Goal: Transaction & Acquisition: Download file/media

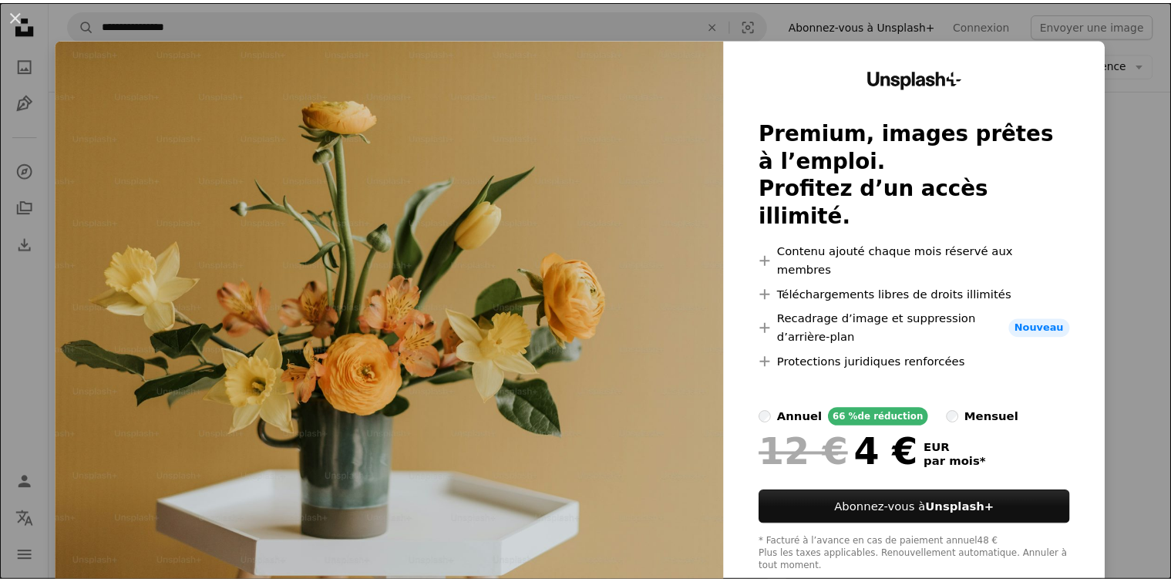
scroll to position [17, 0]
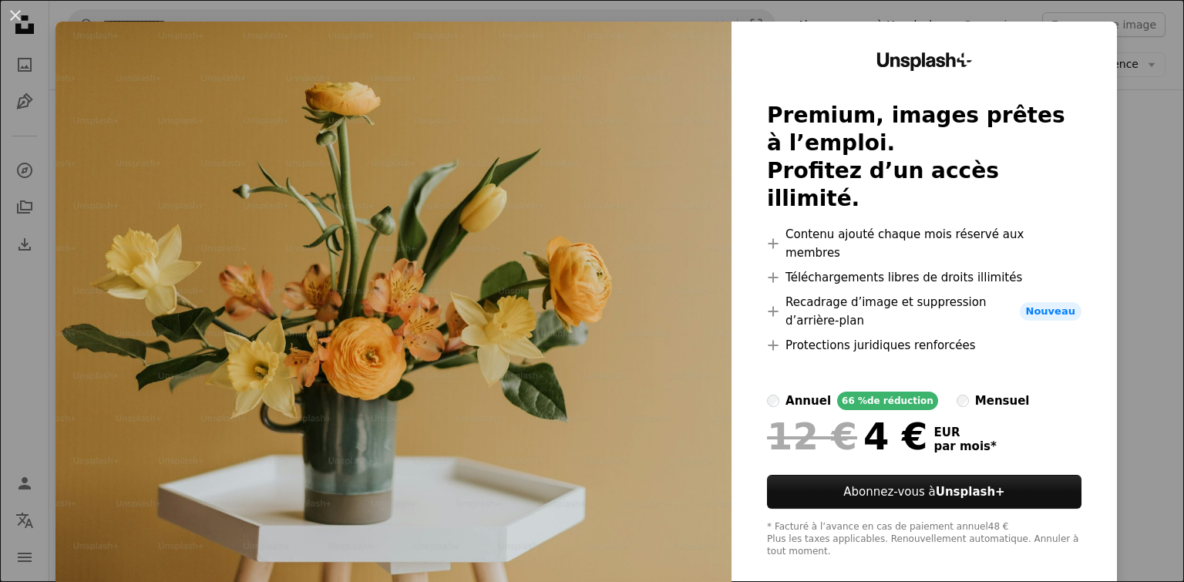
click at [1150, 288] on div "An X shape Unsplash+ Premium, images prêtes à l’emploi. Profitez d’un accès ill…" at bounding box center [592, 291] width 1184 height 582
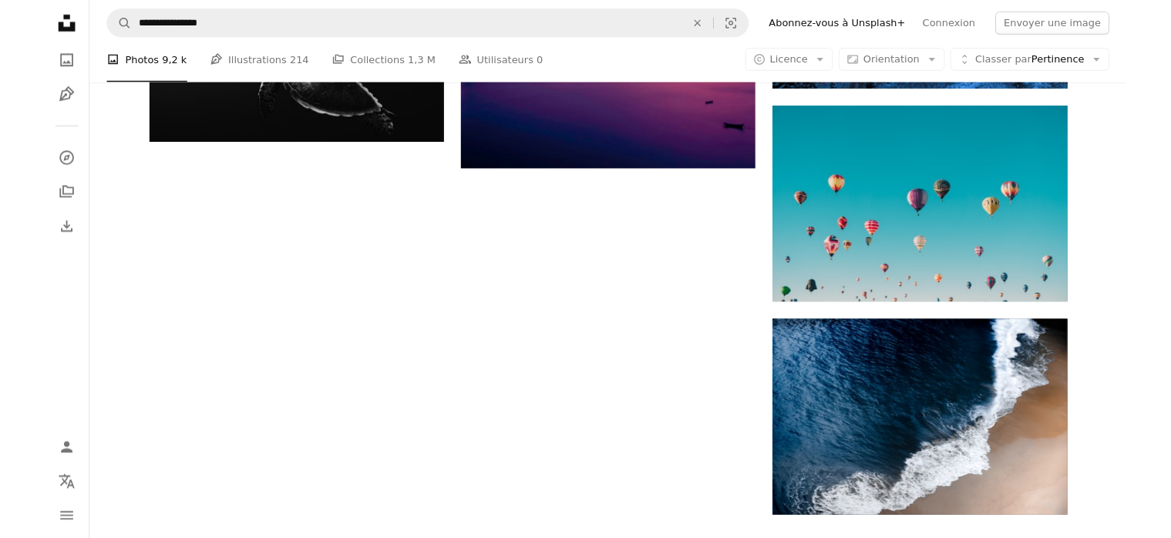
scroll to position [1850, 0]
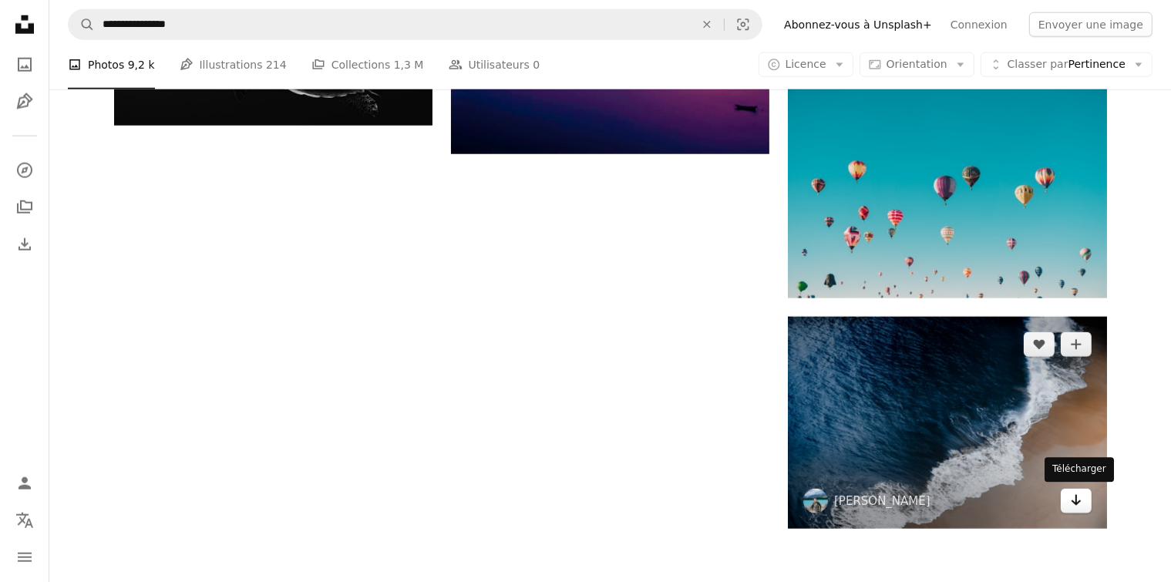
click at [1080, 504] on icon "Arrow pointing down" at bounding box center [1076, 500] width 12 height 19
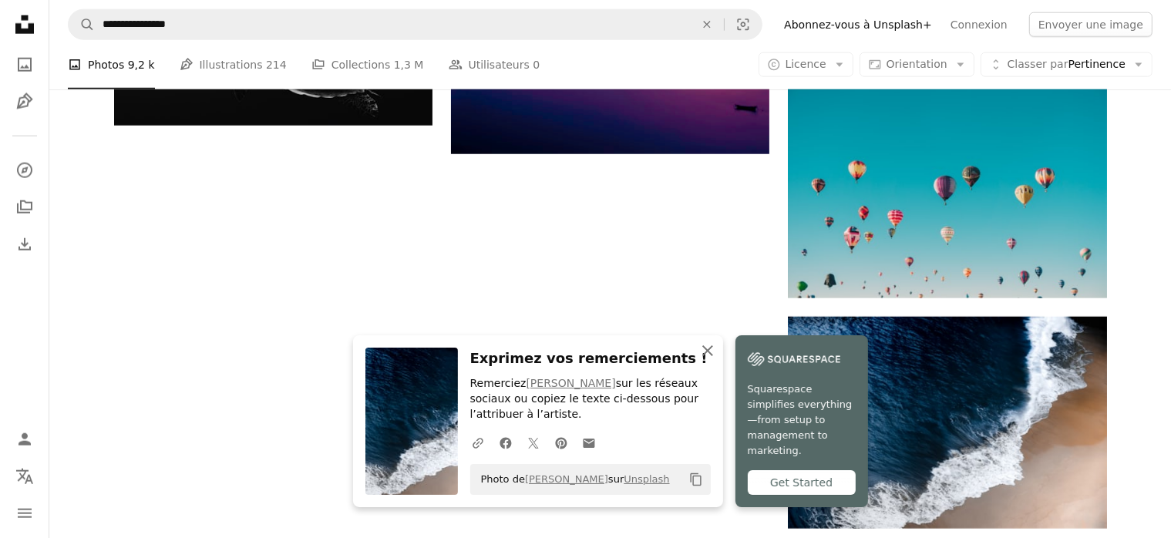
click at [706, 352] on icon "button" at bounding box center [707, 350] width 11 height 11
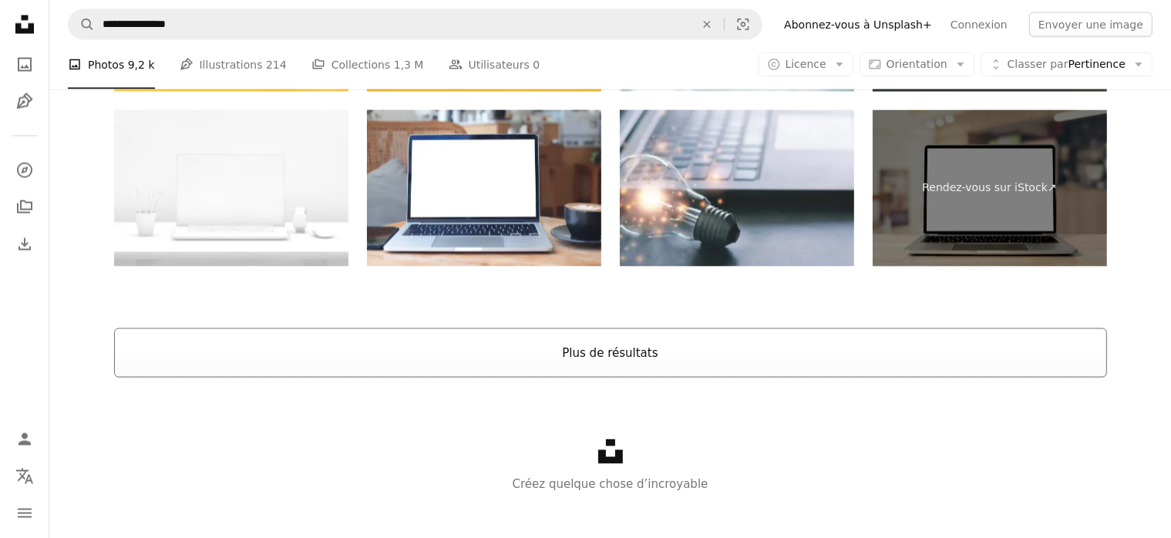
click at [688, 358] on button "Plus de résultats" at bounding box center [610, 352] width 993 height 49
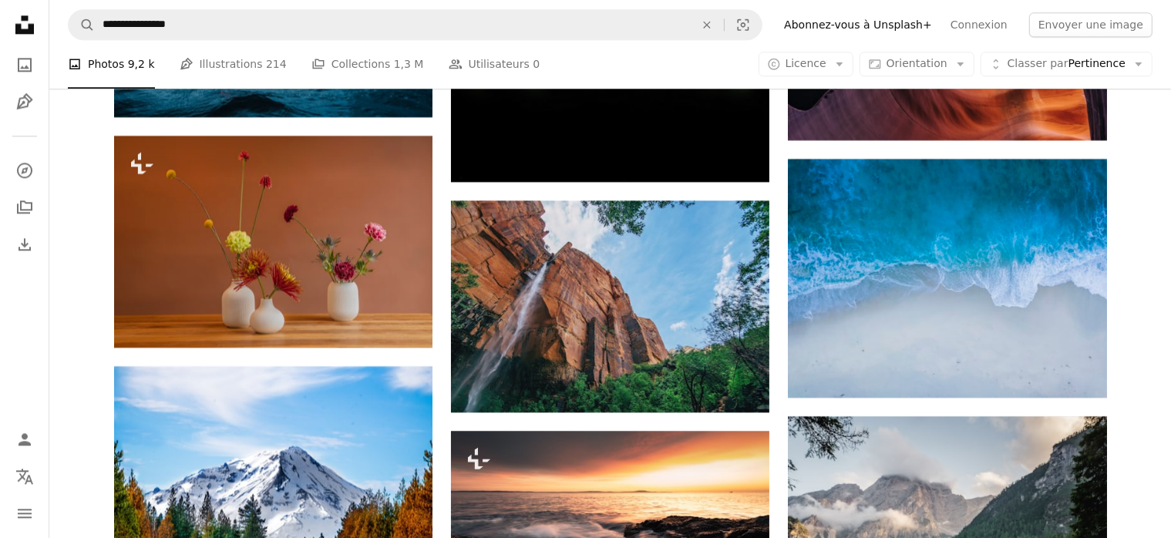
scroll to position [3911, 0]
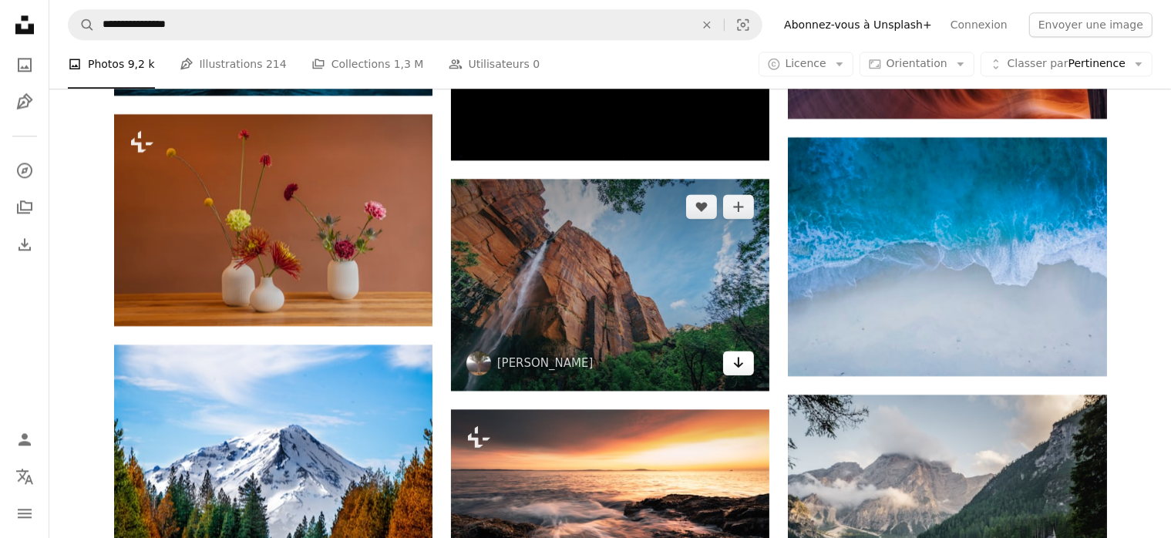
click at [737, 365] on icon "Arrow pointing down" at bounding box center [738, 362] width 12 height 19
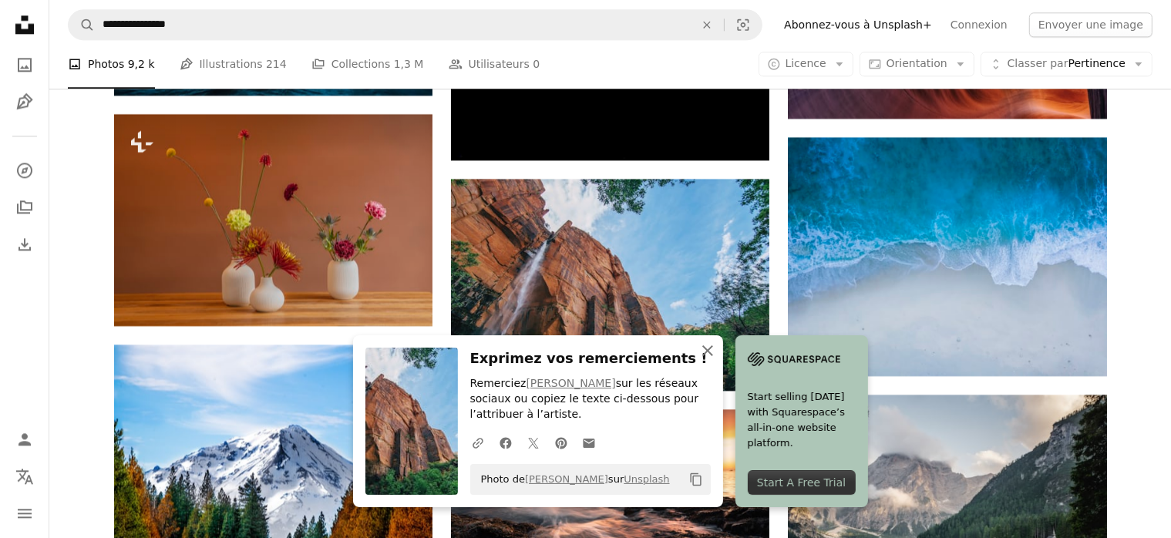
click at [701, 352] on icon "An X shape" at bounding box center [707, 350] width 19 height 19
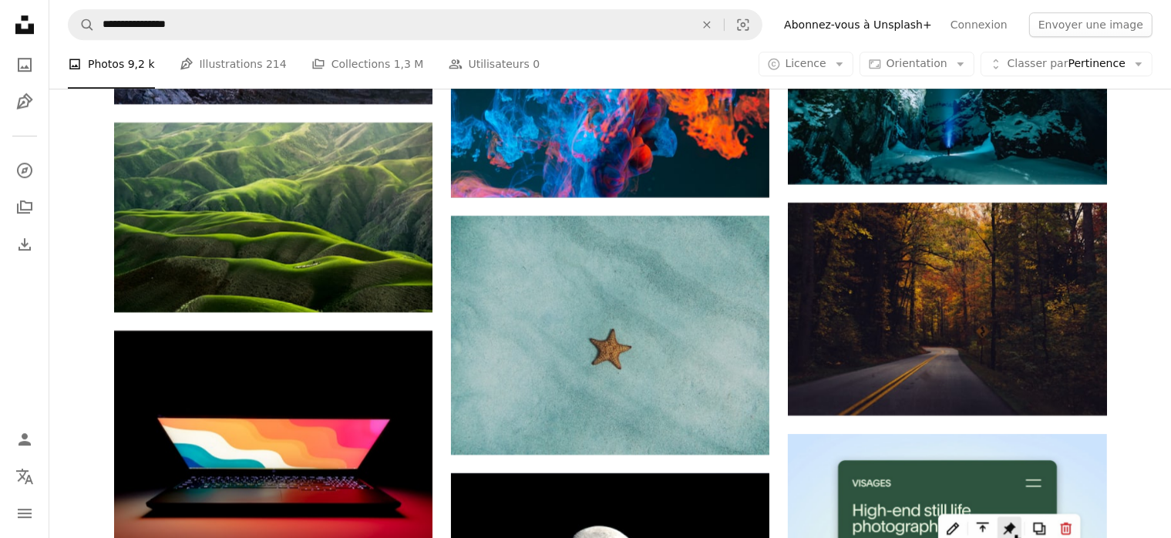
scroll to position [4832, 0]
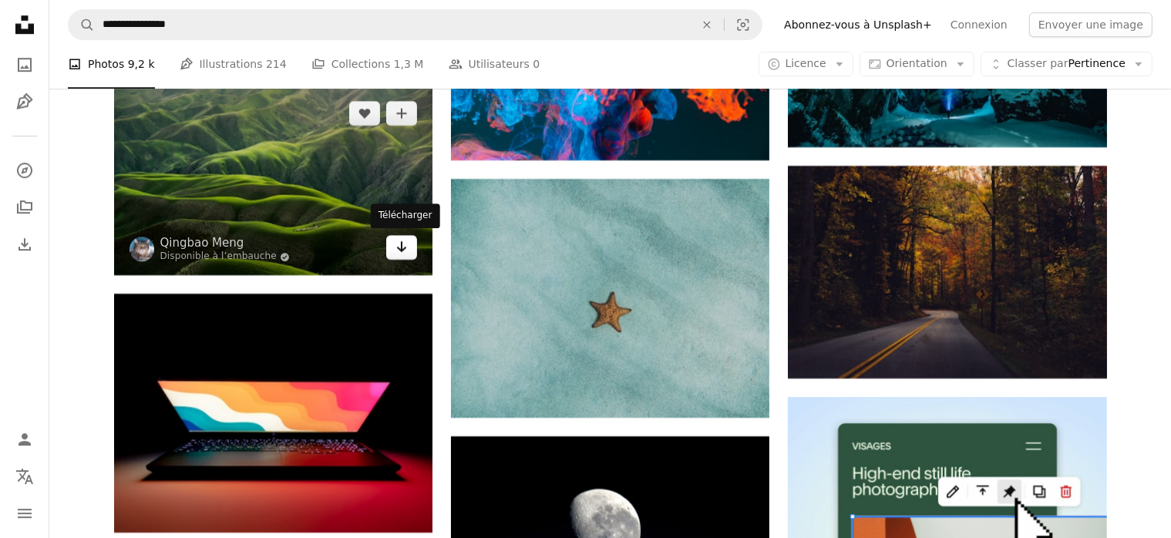
click at [401, 245] on icon "Télécharger" at bounding box center [402, 246] width 10 height 11
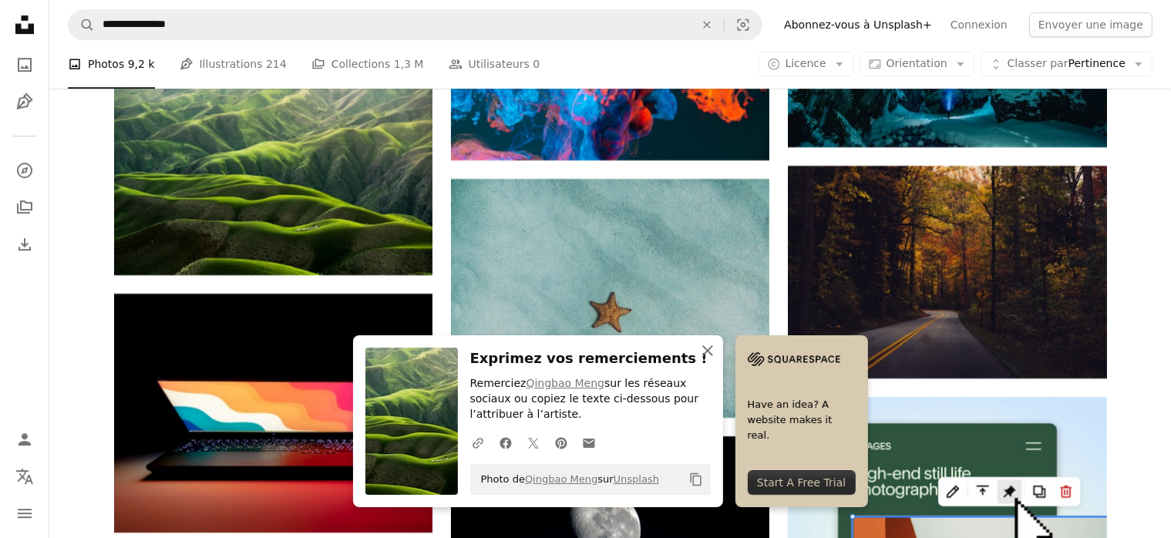
click at [715, 351] on icon "An X shape" at bounding box center [707, 350] width 19 height 19
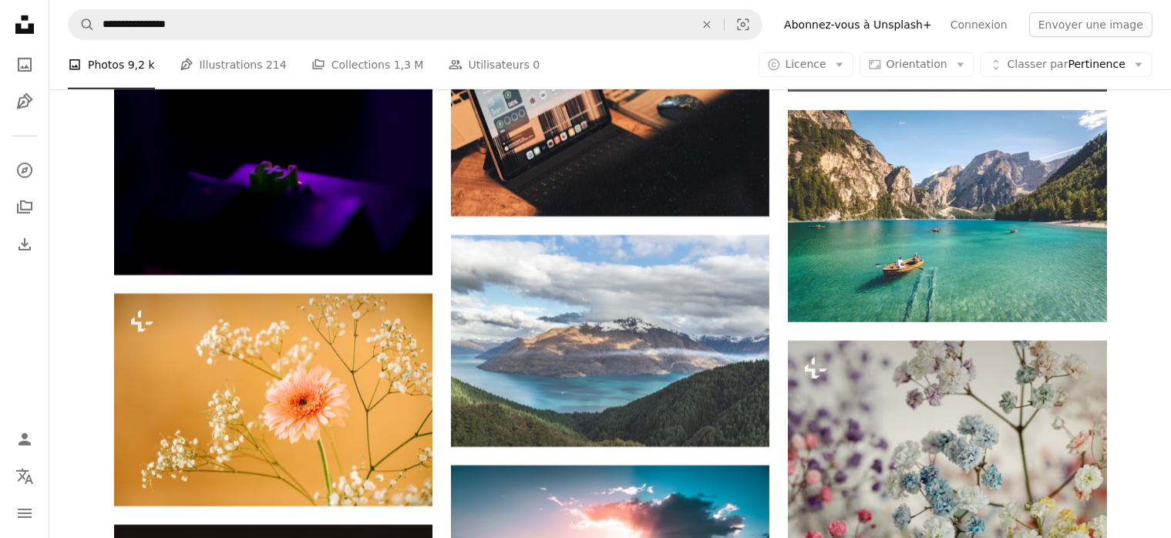
scroll to position [6705, 0]
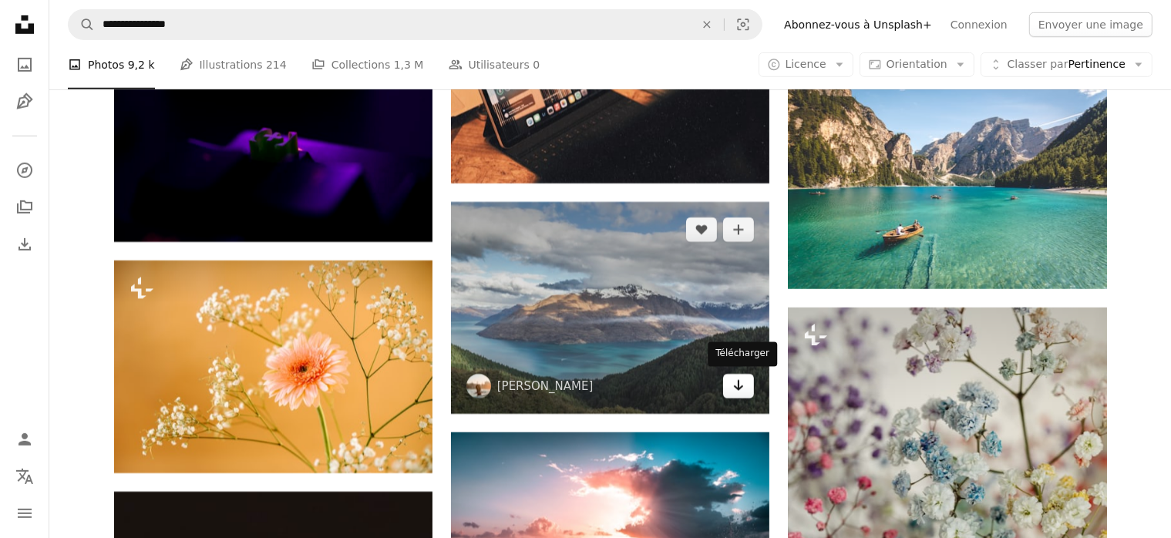
click at [734, 386] on icon "Arrow pointing down" at bounding box center [738, 385] width 12 height 19
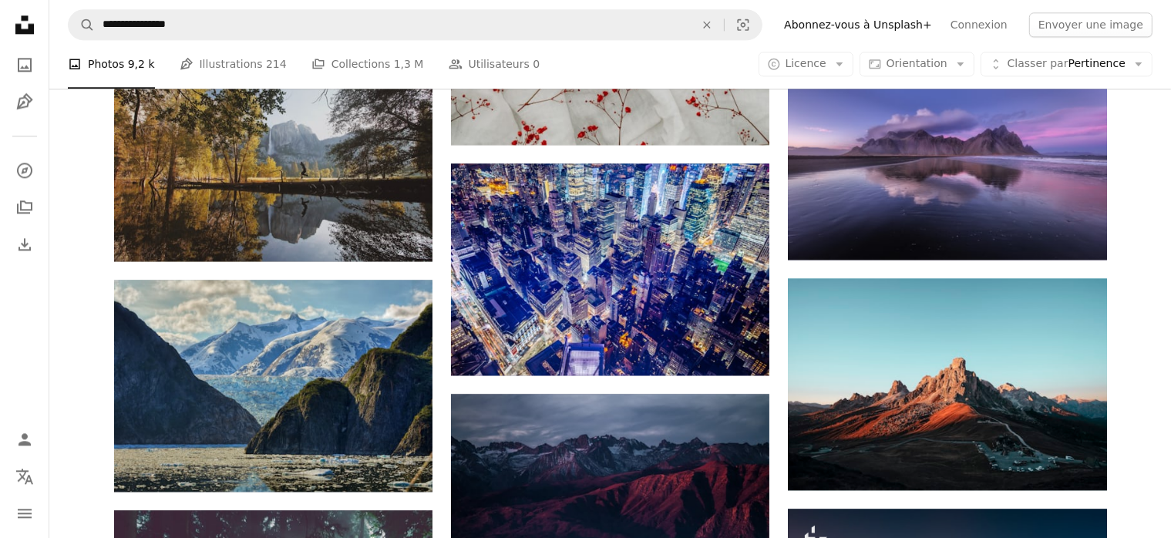
scroll to position [9764, 0]
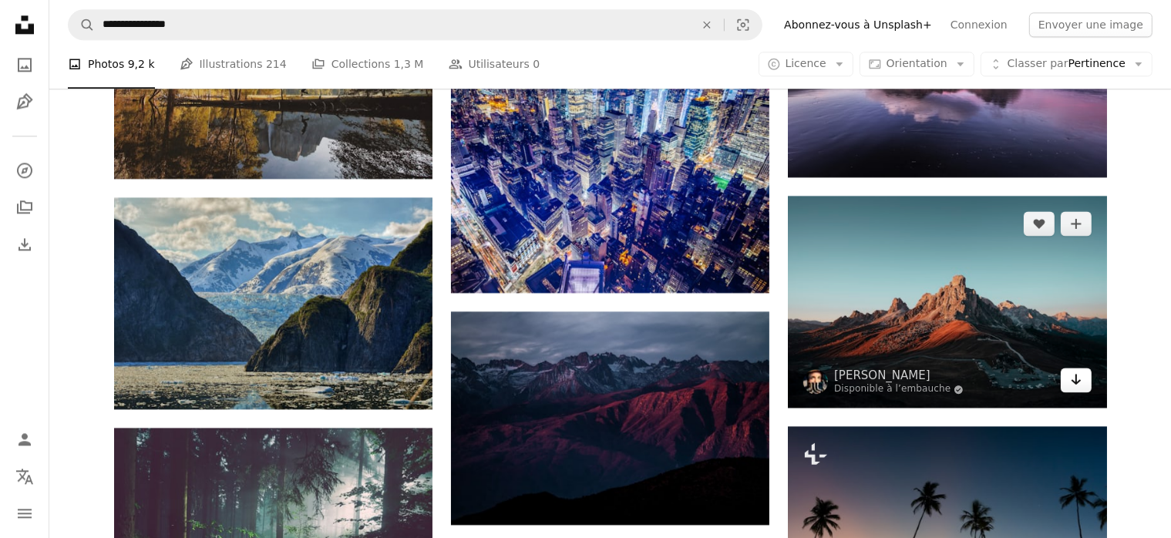
click at [1075, 377] on icon "Télécharger" at bounding box center [1076, 379] width 10 height 11
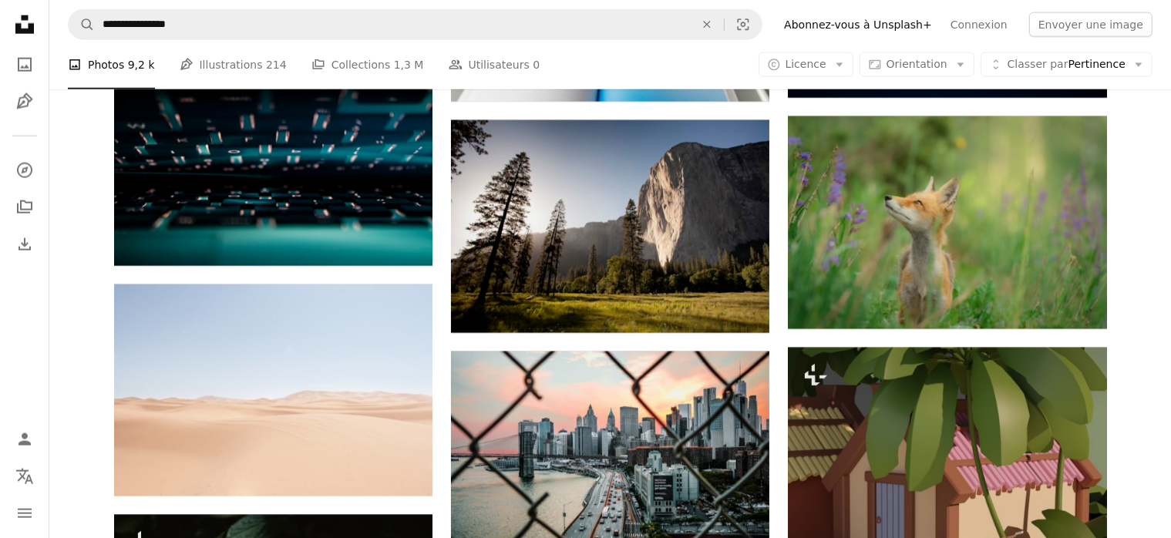
scroll to position [13783, 0]
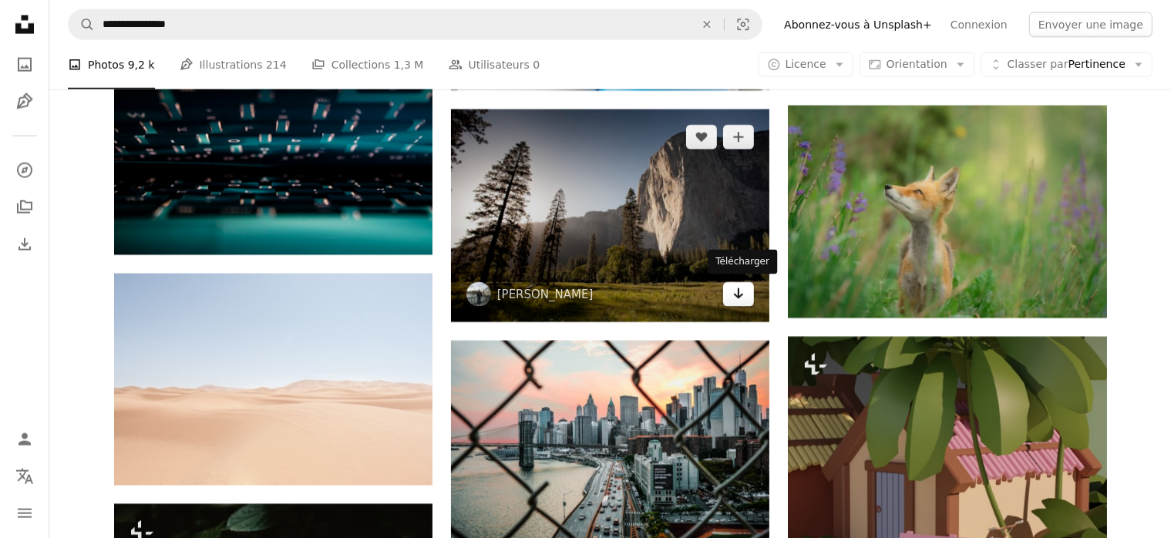
click at [737, 294] on icon "Télécharger" at bounding box center [739, 293] width 10 height 11
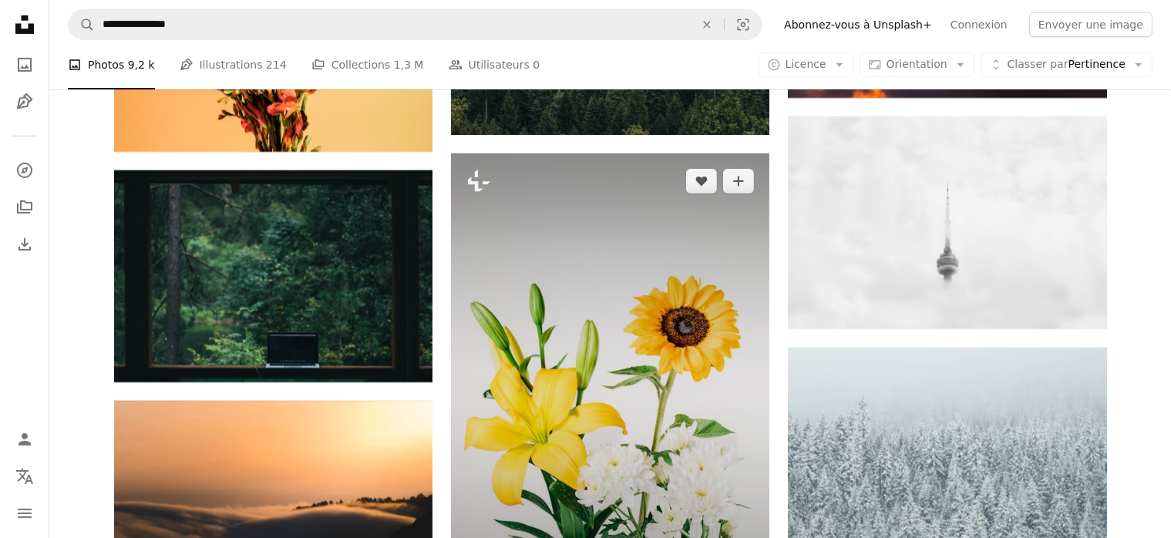
scroll to position [29863, 0]
